Goal: Navigation & Orientation: Find specific page/section

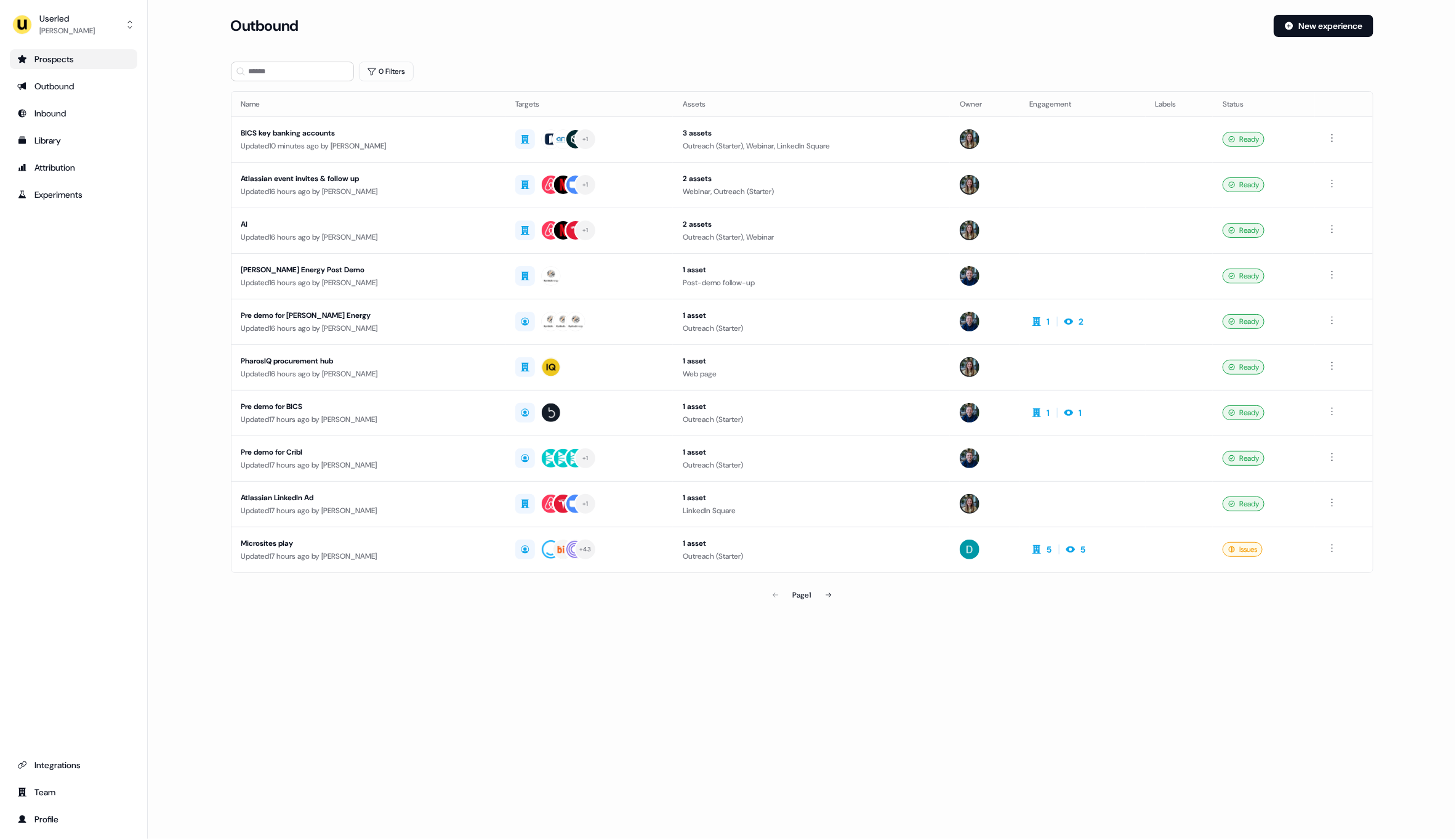
click at [75, 62] on div "Prospects" at bounding box center [73, 59] width 112 height 12
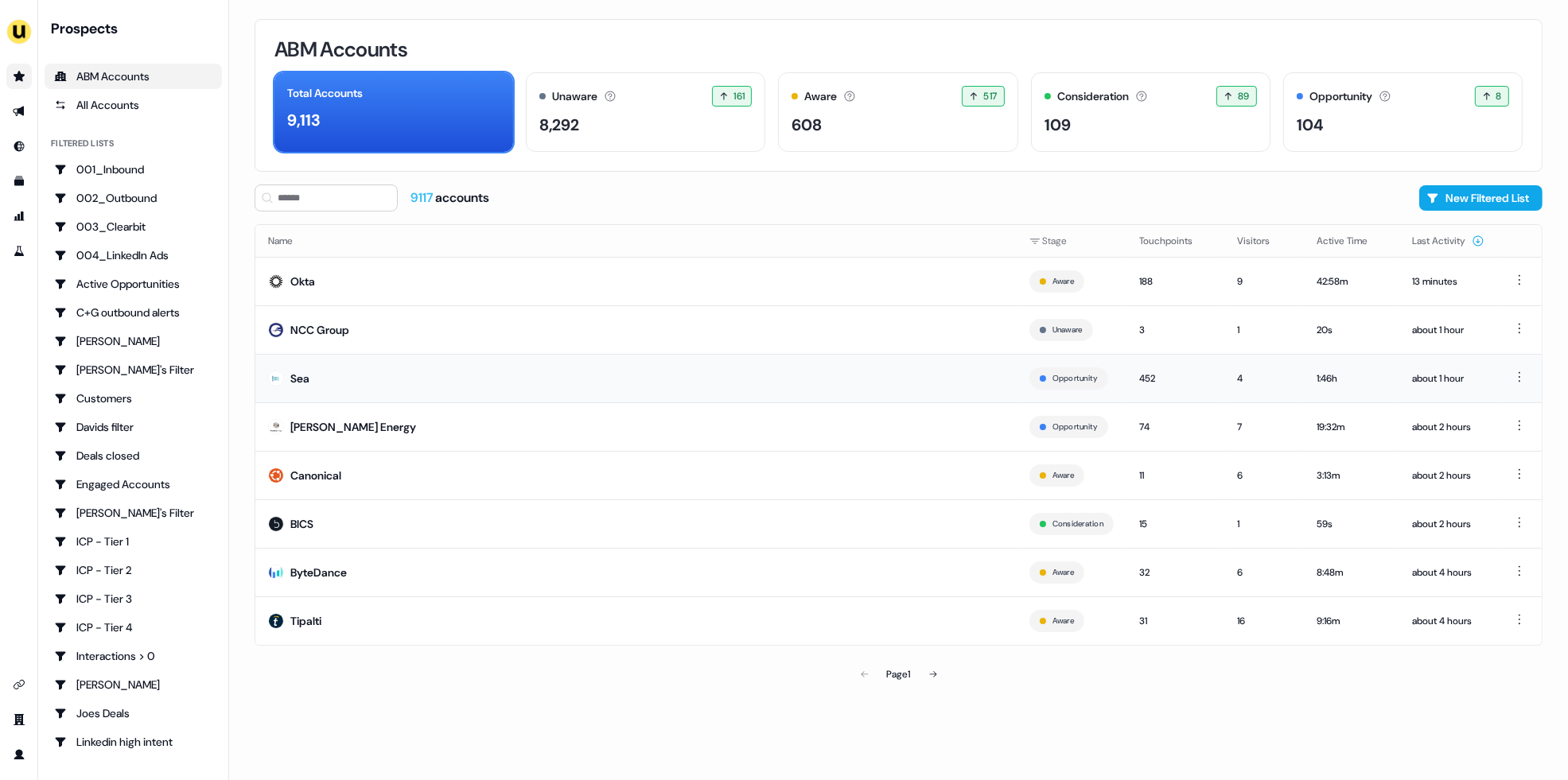
click at [364, 377] on td "Sea" at bounding box center [636, 378] width 762 height 48
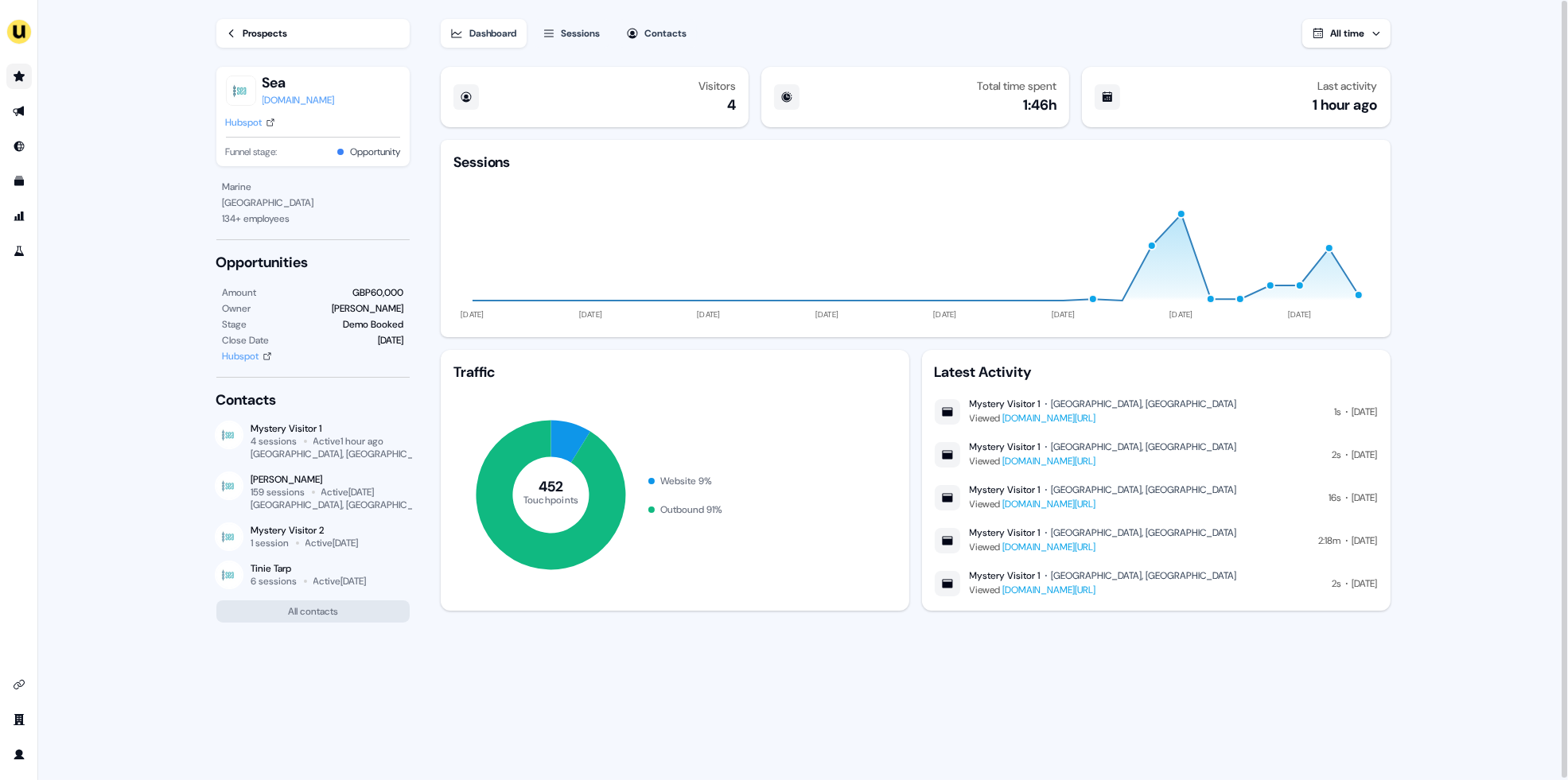
click at [22, 78] on icon "Go to prospects" at bounding box center [19, 75] width 11 height 10
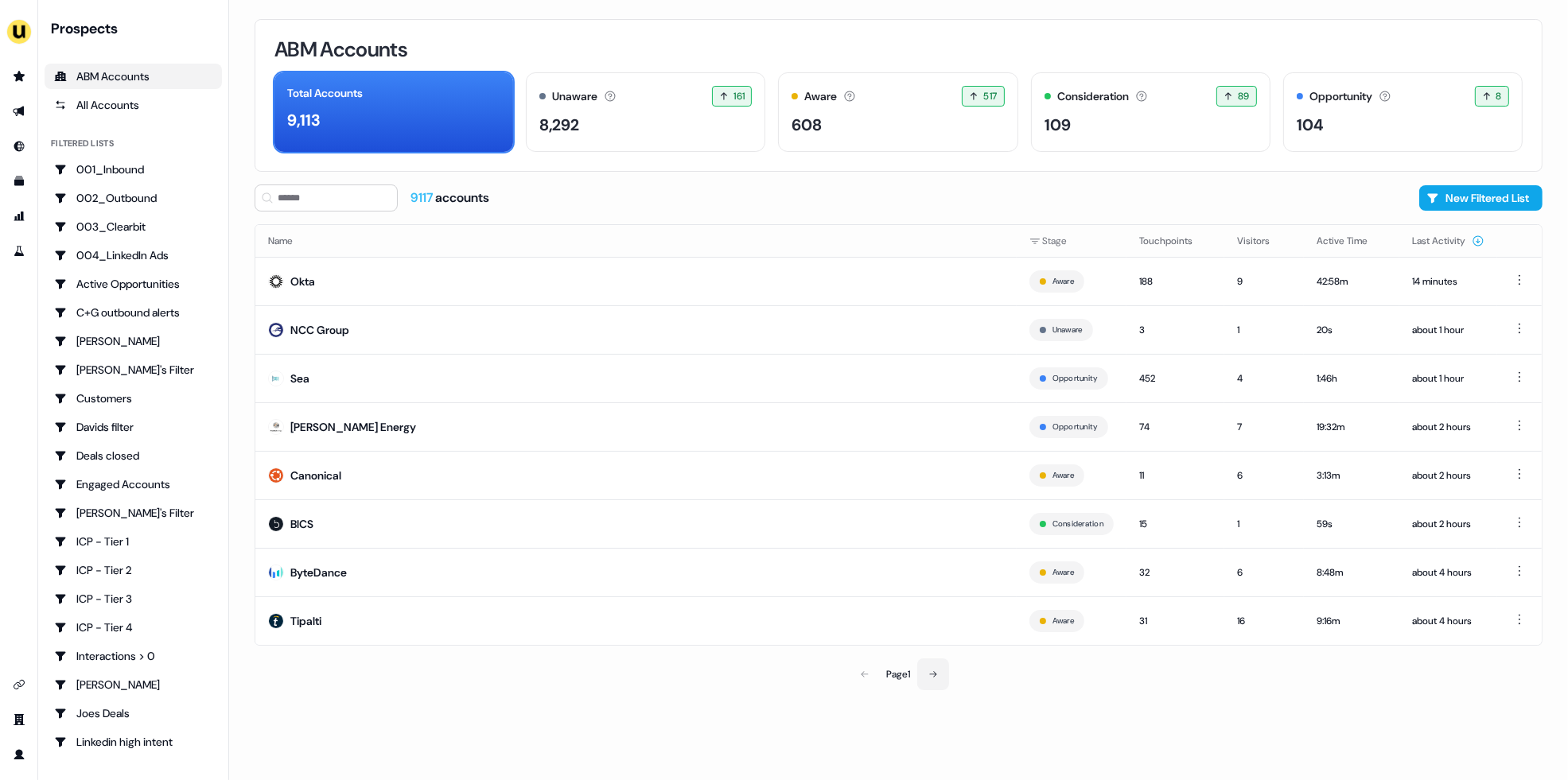
click at [934, 676] on icon at bounding box center [933, 675] width 10 height 10
click at [779, 334] on td "Alkira" at bounding box center [639, 330] width 767 height 48
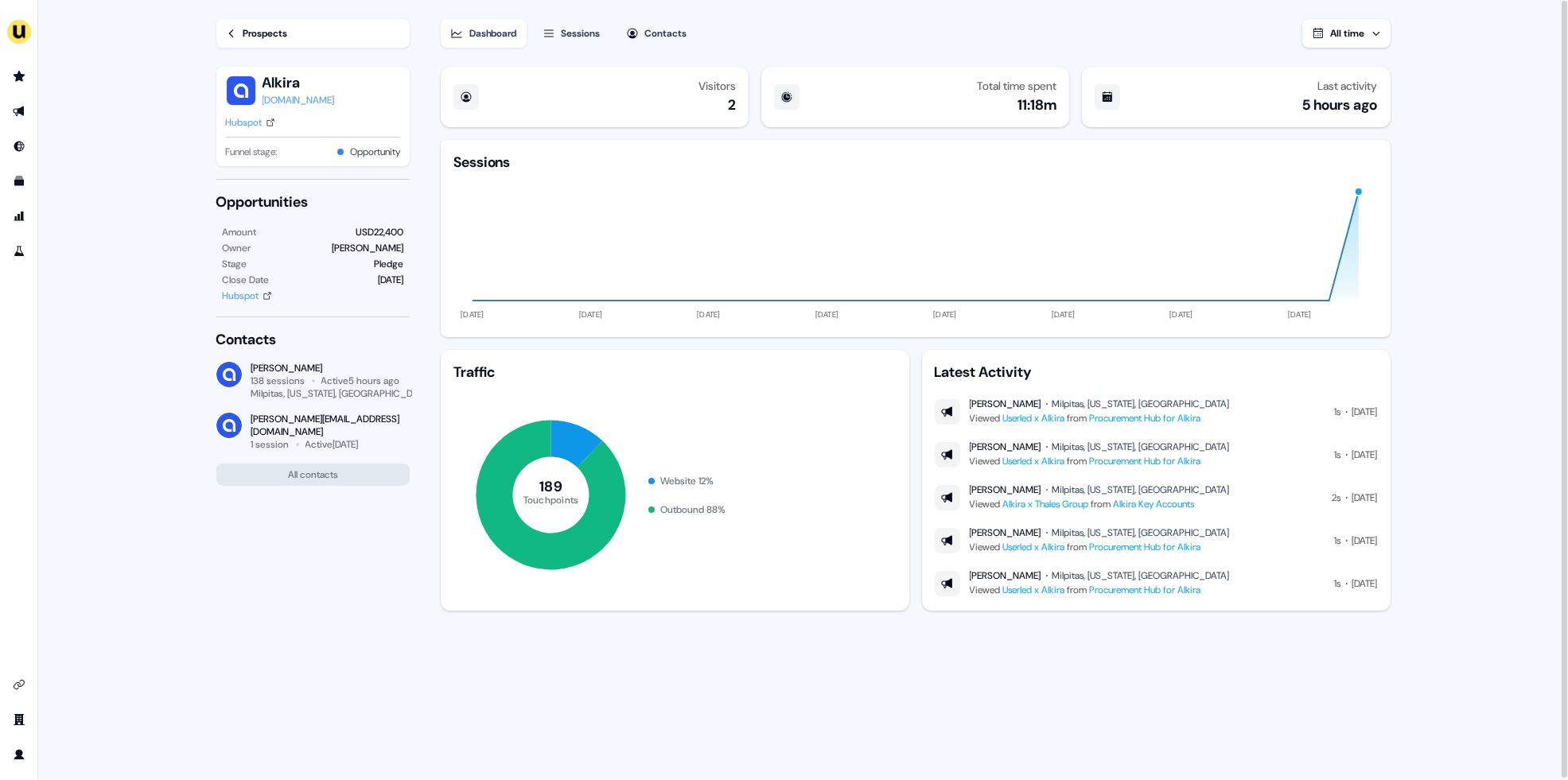
click at [591, 39] on div "Sessions" at bounding box center [581, 34] width 39 height 16
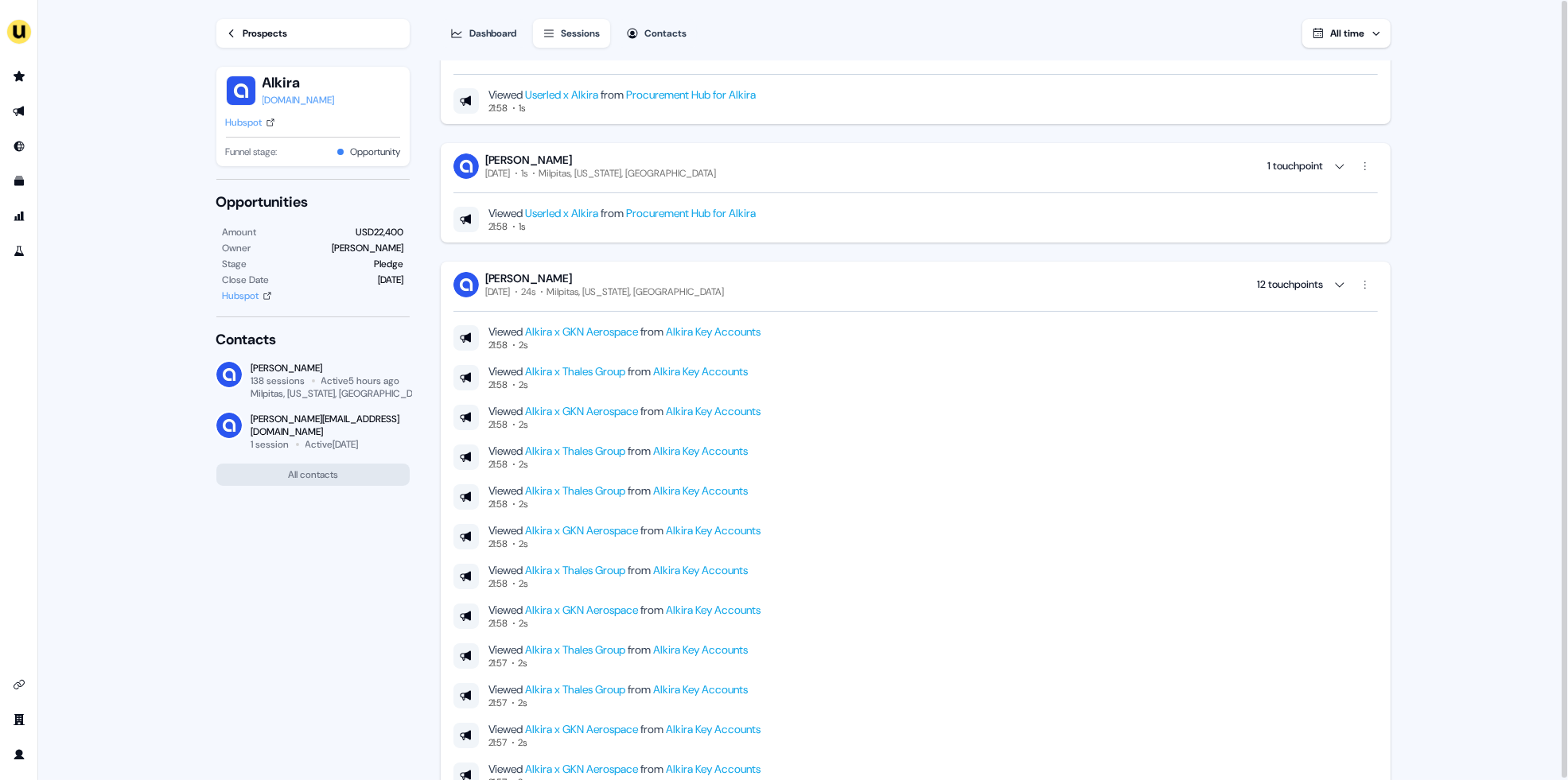
scroll to position [9749, 0]
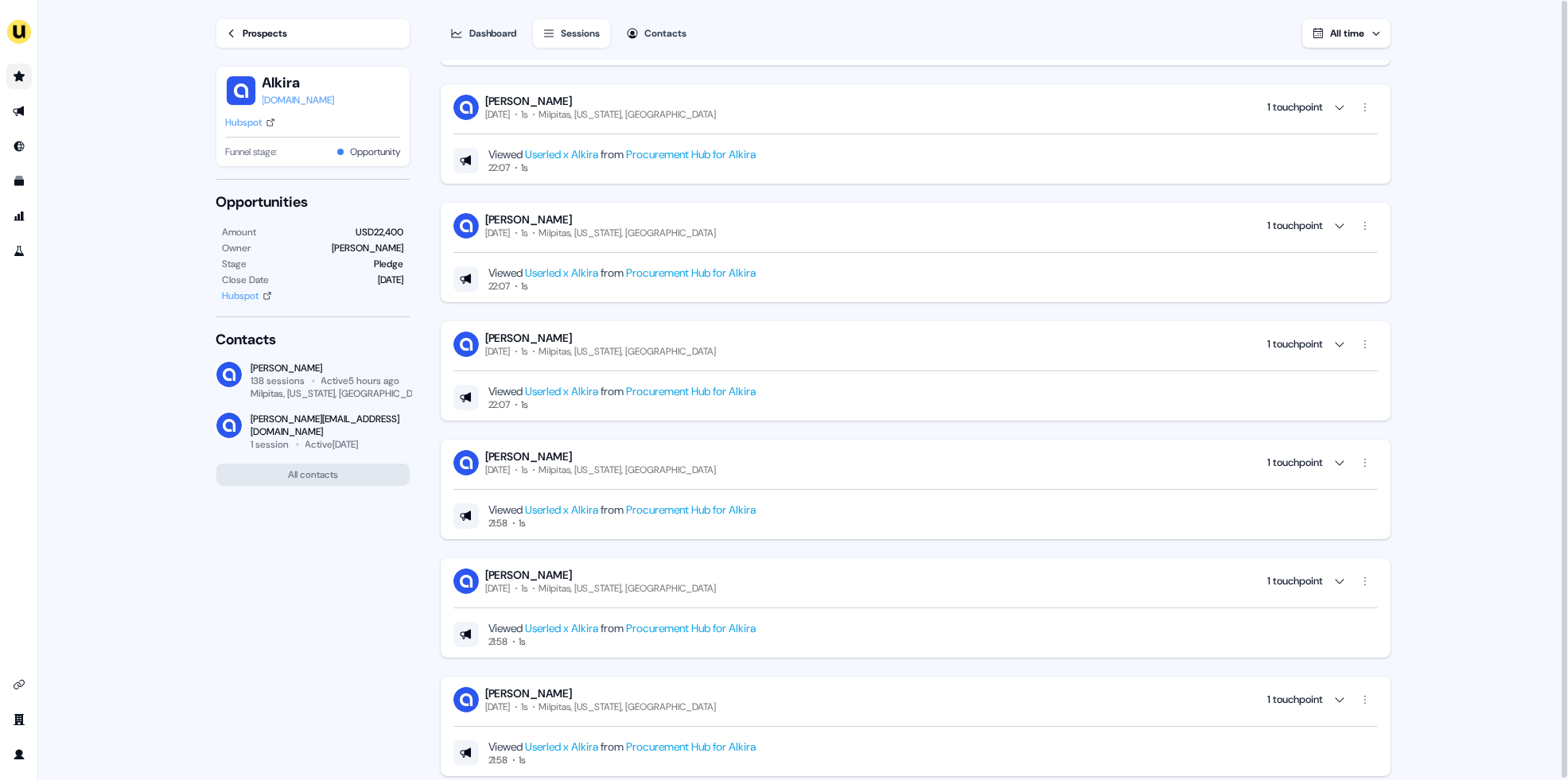
click at [26, 76] on link "Go to prospects" at bounding box center [19, 76] width 26 height 26
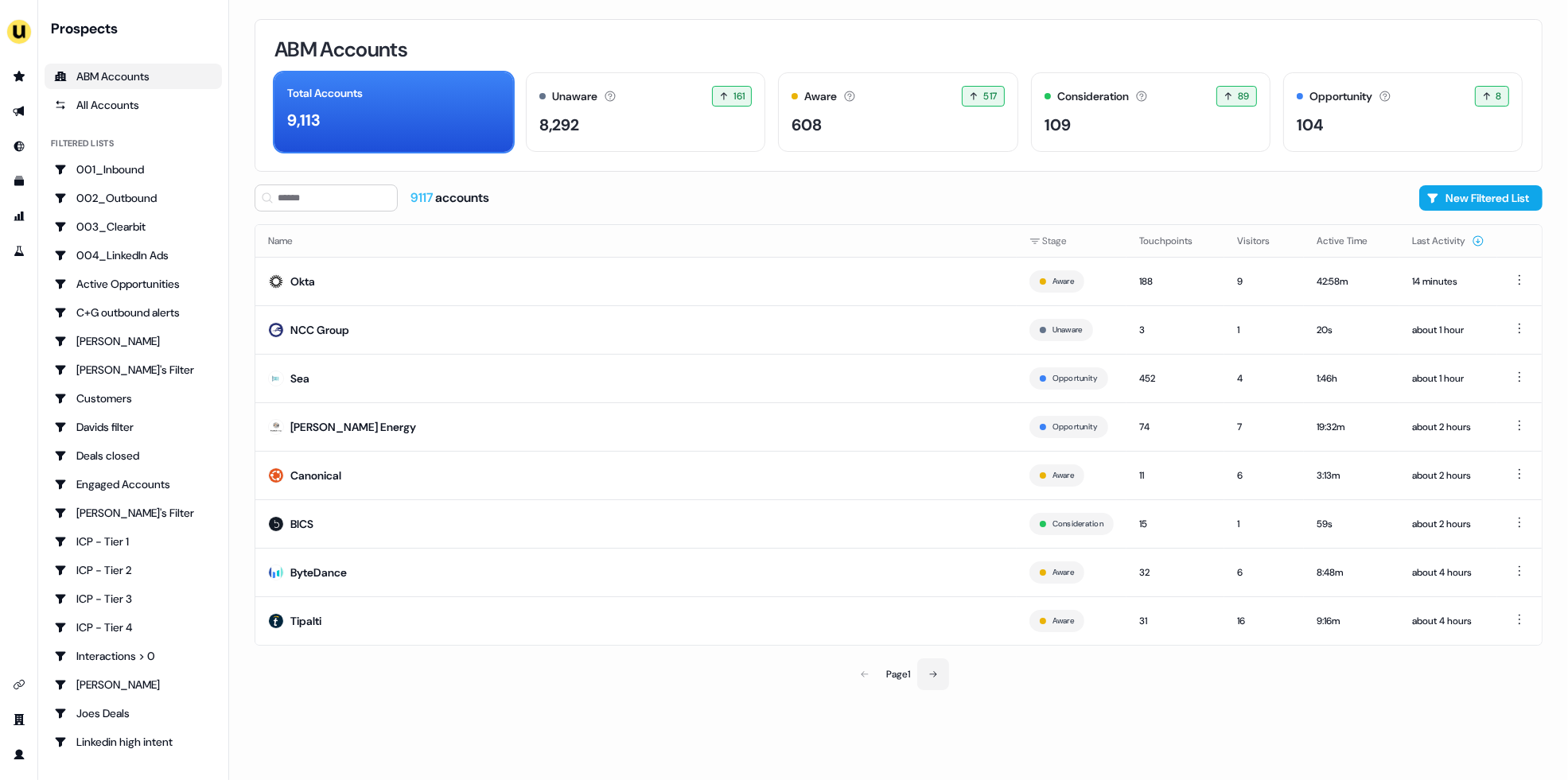
click at [942, 677] on button at bounding box center [933, 675] width 32 height 32
click at [939, 674] on icon at bounding box center [934, 675] width 10 height 10
click at [938, 675] on icon at bounding box center [934, 675] width 7 height 6
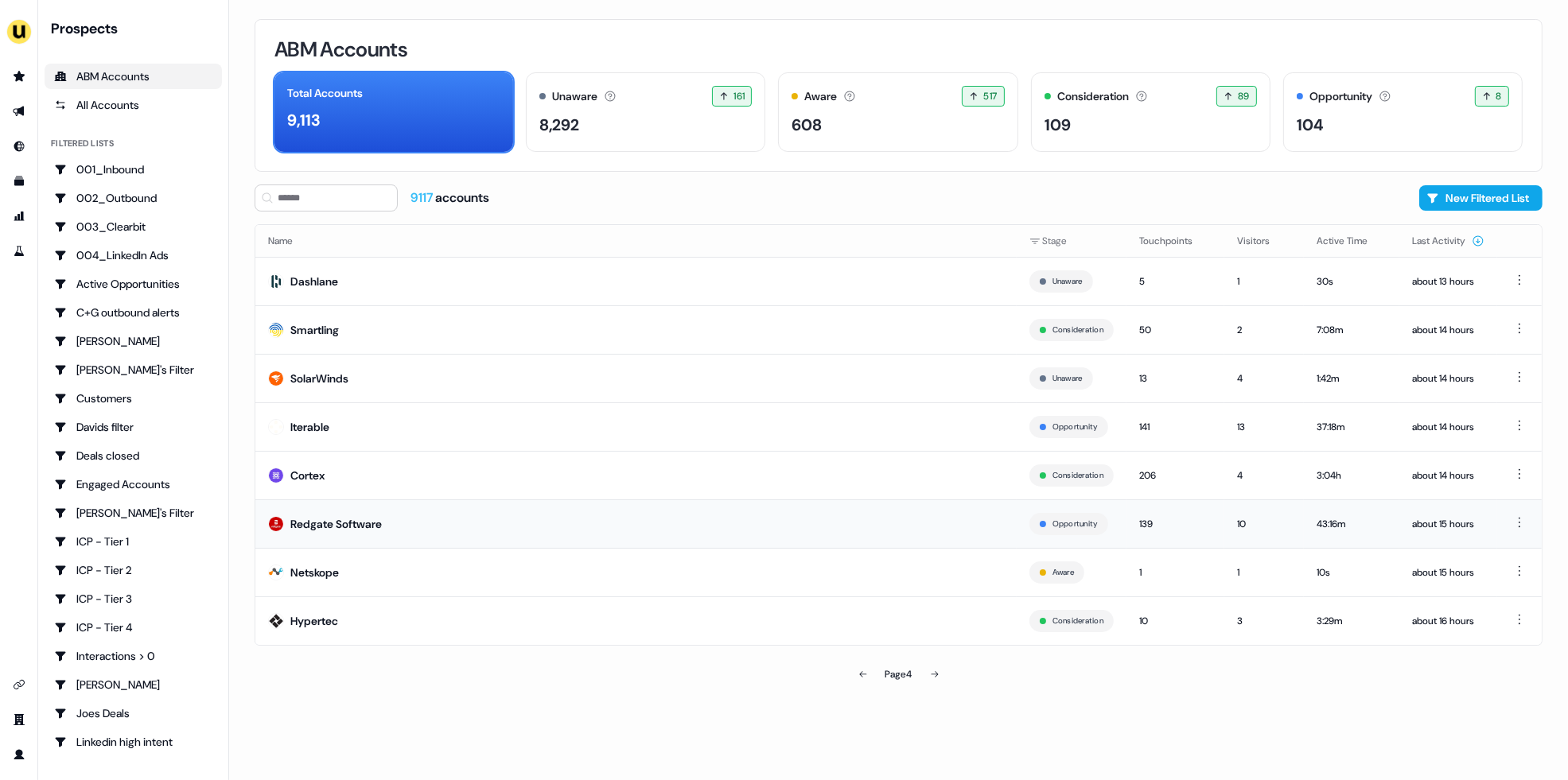
click at [802, 524] on td "Redgate Software" at bounding box center [636, 524] width 762 height 48
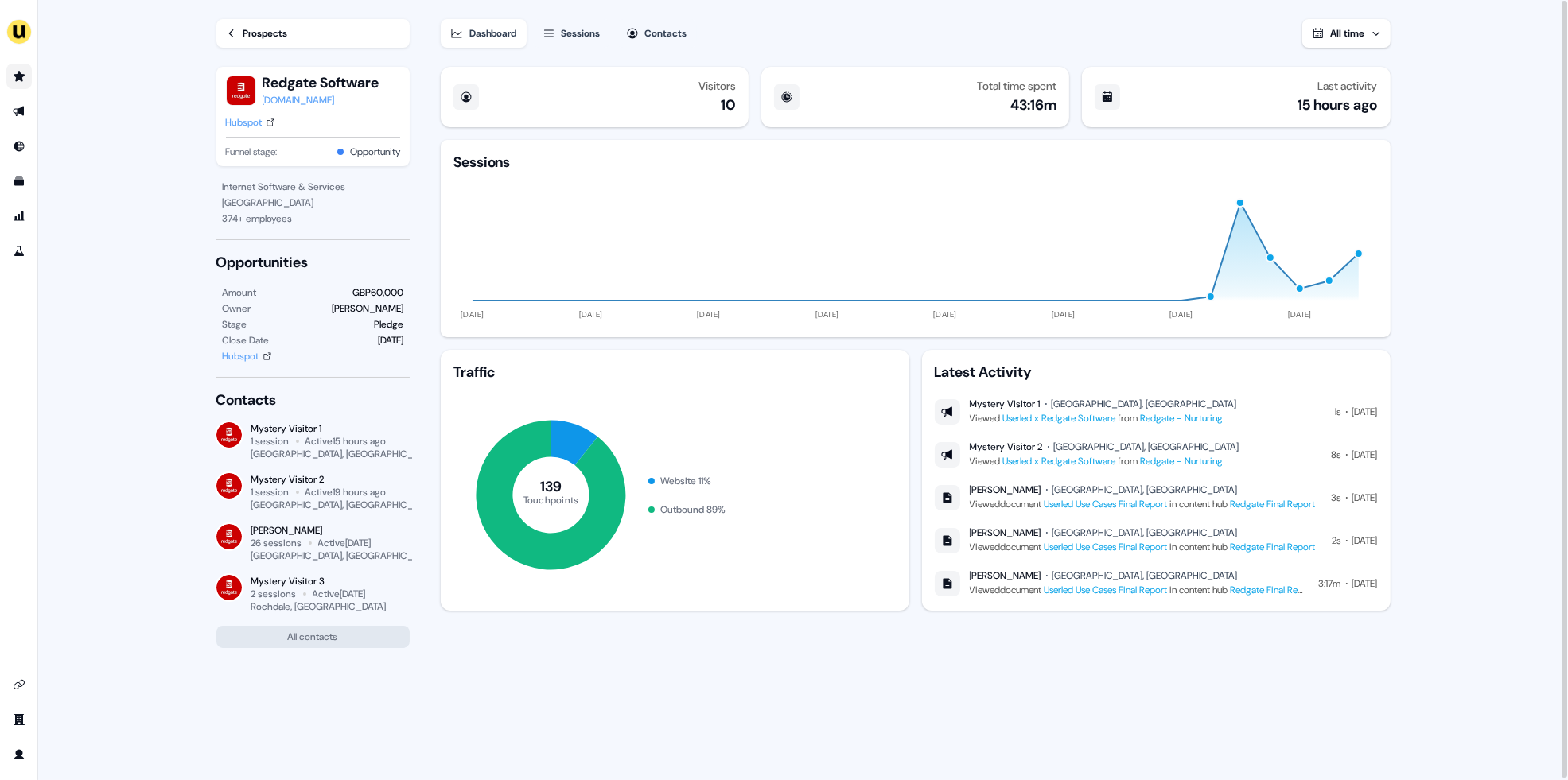
click at [18, 84] on link "Go to prospects" at bounding box center [19, 76] width 26 height 26
